Goal: Transaction & Acquisition: Book appointment/travel/reservation

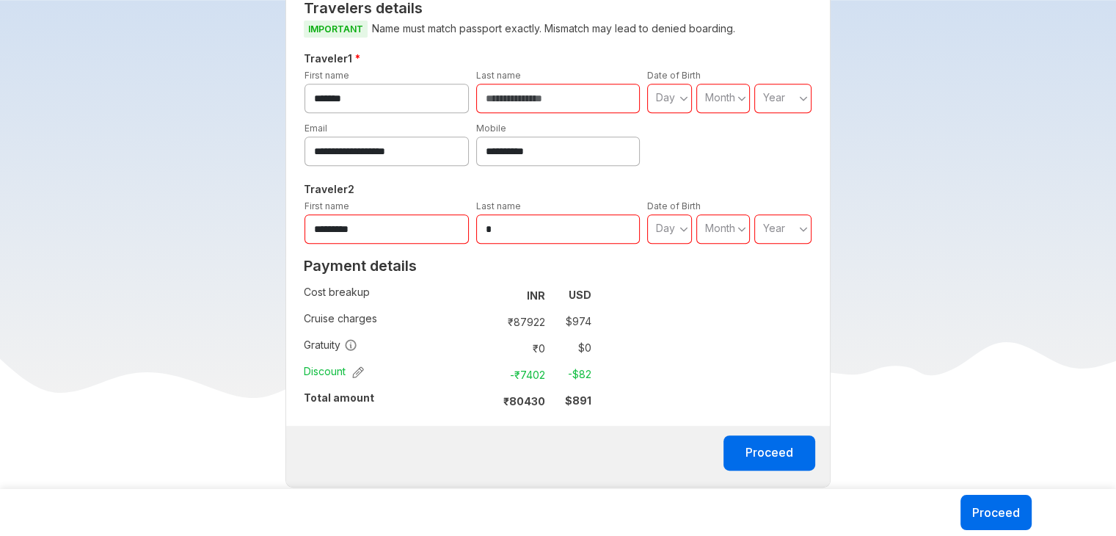
scroll to position [644, 0]
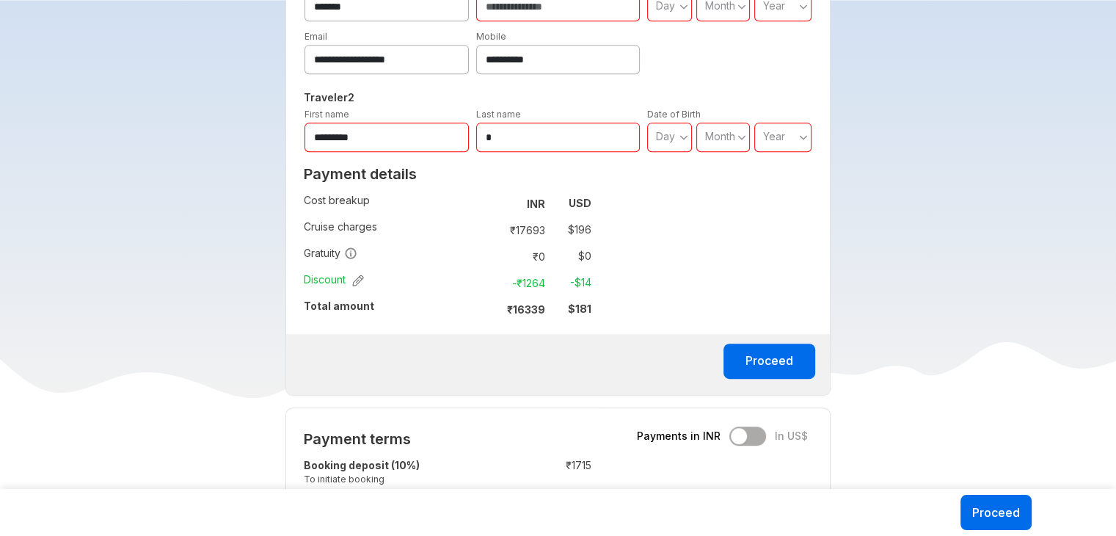
scroll to position [743, 0]
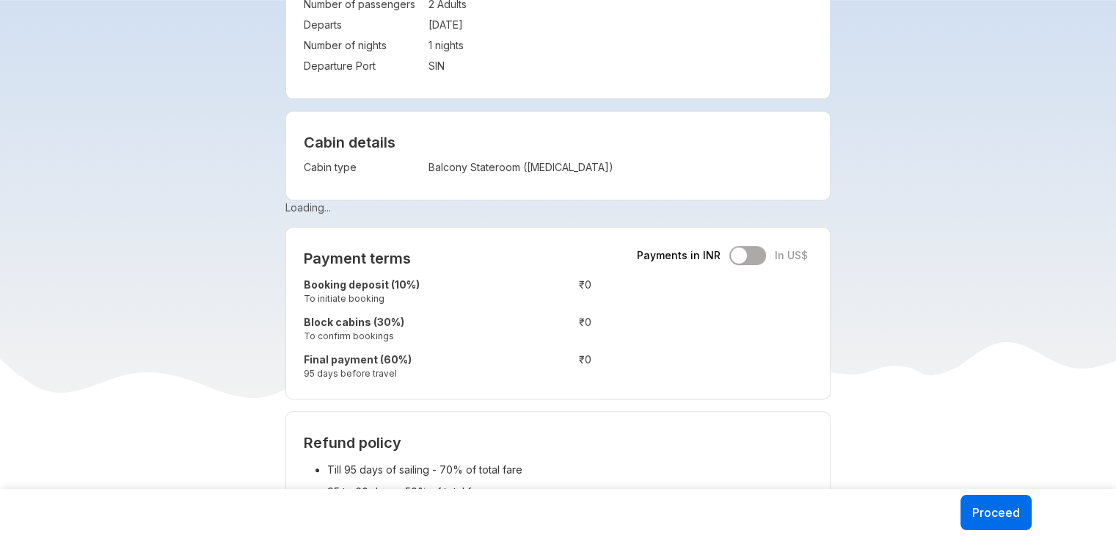
scroll to position [396, 0]
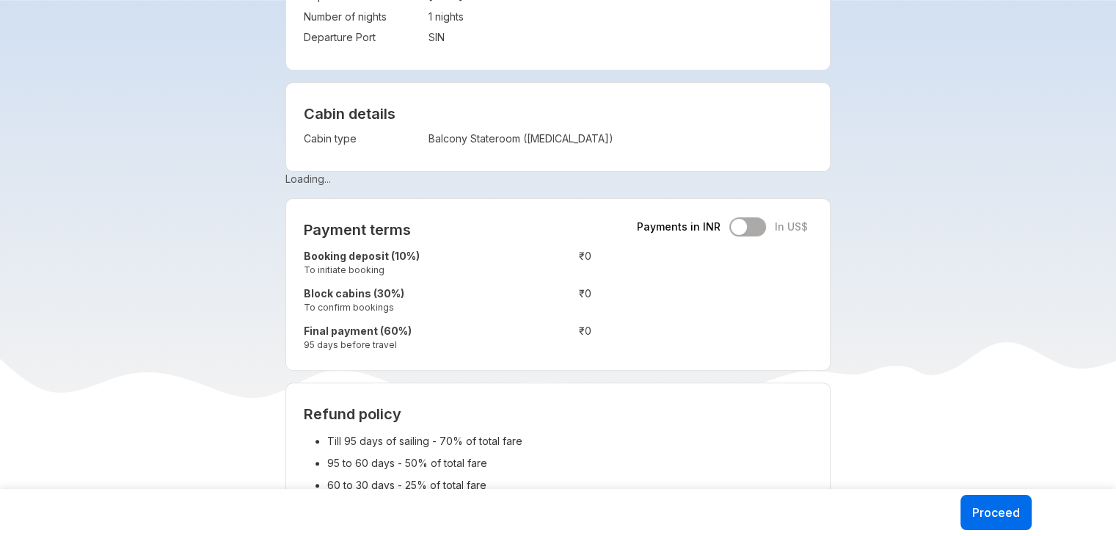
scroll to position [414, 0]
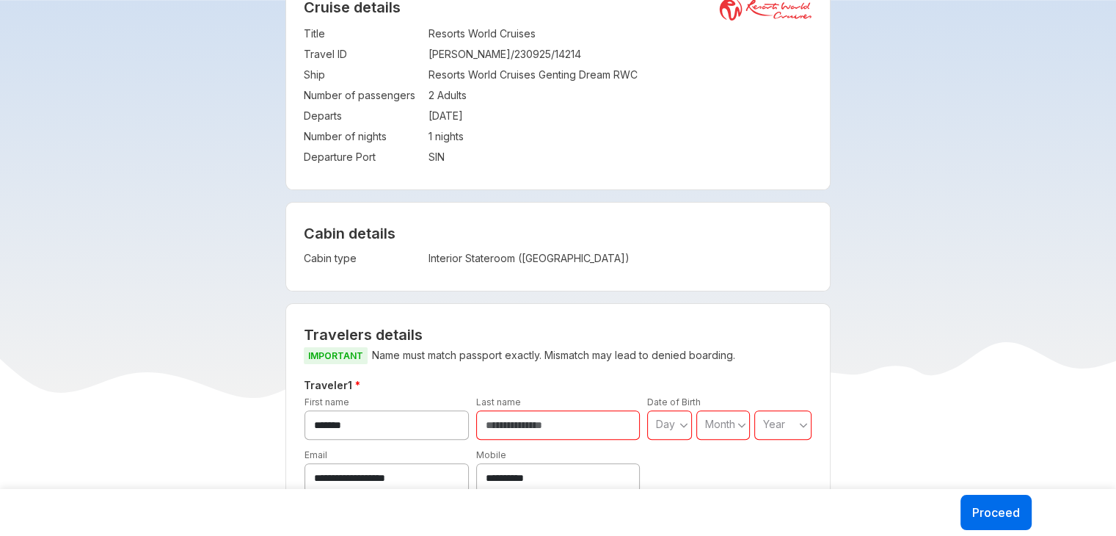
scroll to position [395, 0]
